Goal: Find specific page/section: Find specific page/section

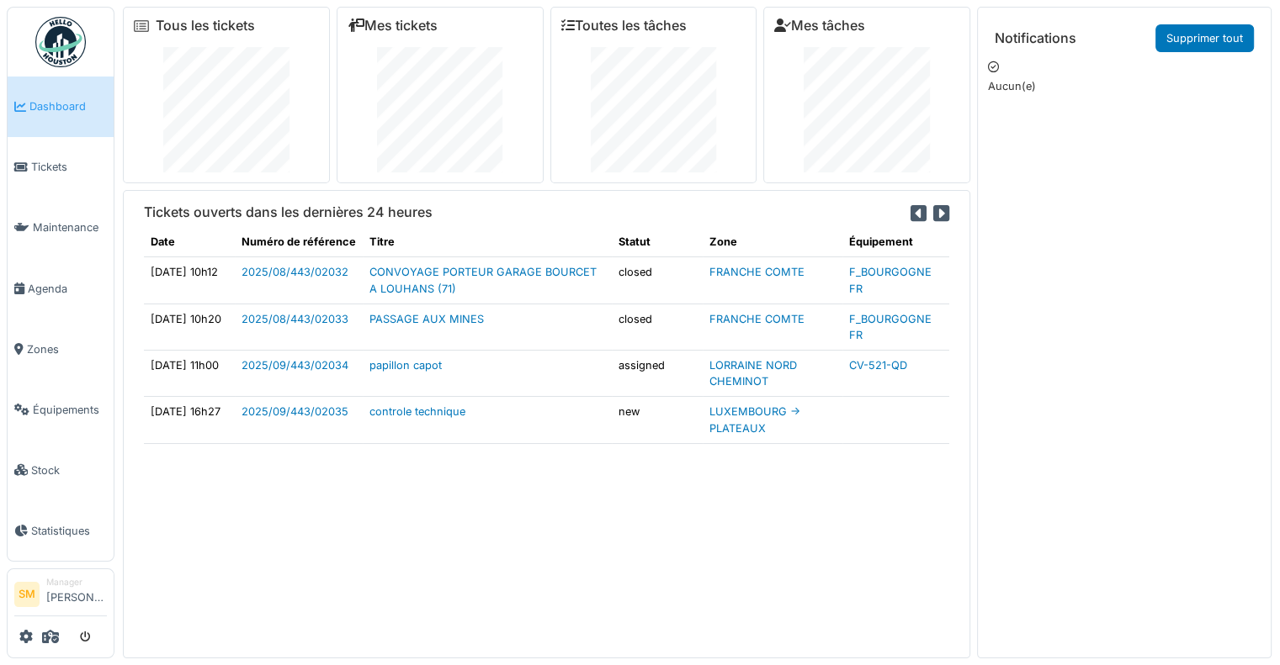
click at [56, 43] on img at bounding box center [60, 42] width 50 height 50
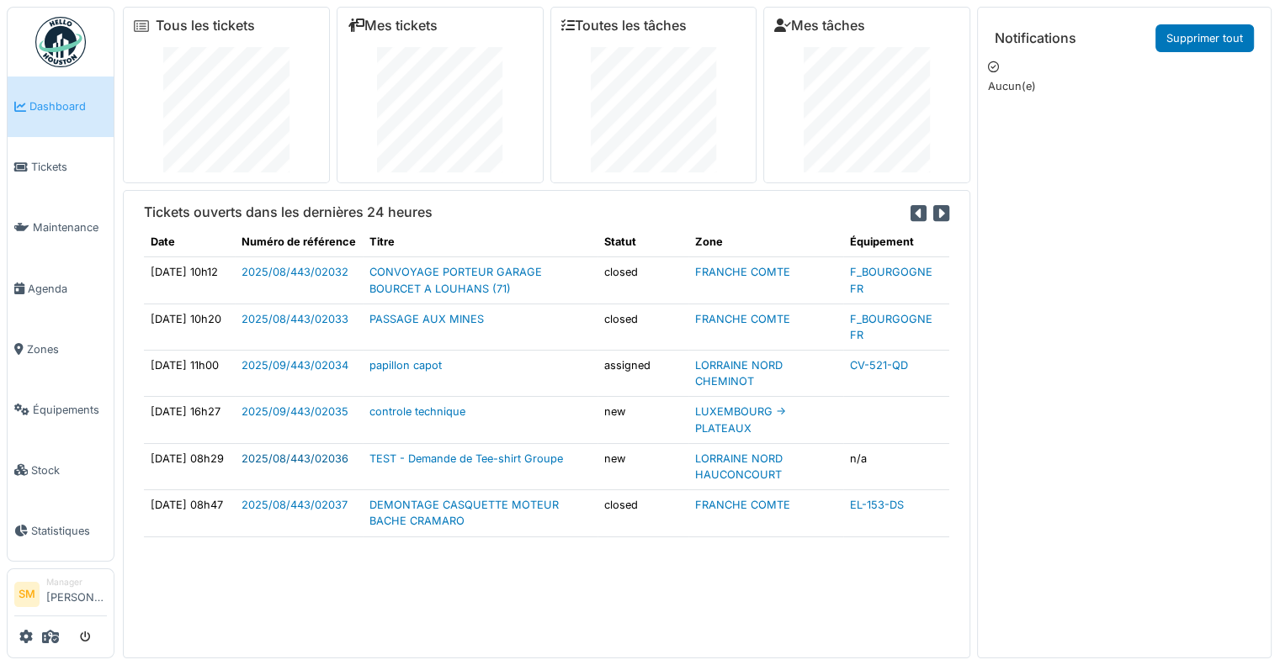
click at [310, 455] on link "2025/08/443/02036" at bounding box center [294, 459] width 107 height 13
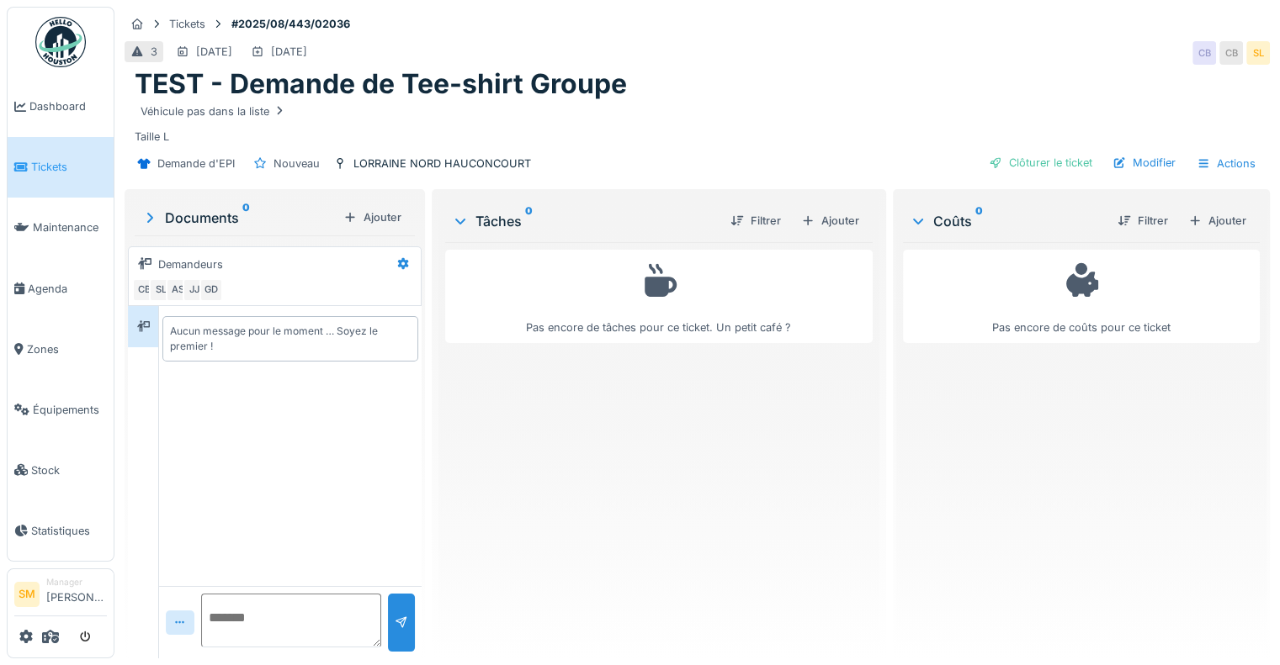
click at [474, 398] on div "Pas encore de tâches pour ce ticket. Un petit café ?" at bounding box center [658, 443] width 427 height 403
